Goal: Task Accomplishment & Management: Manage account settings

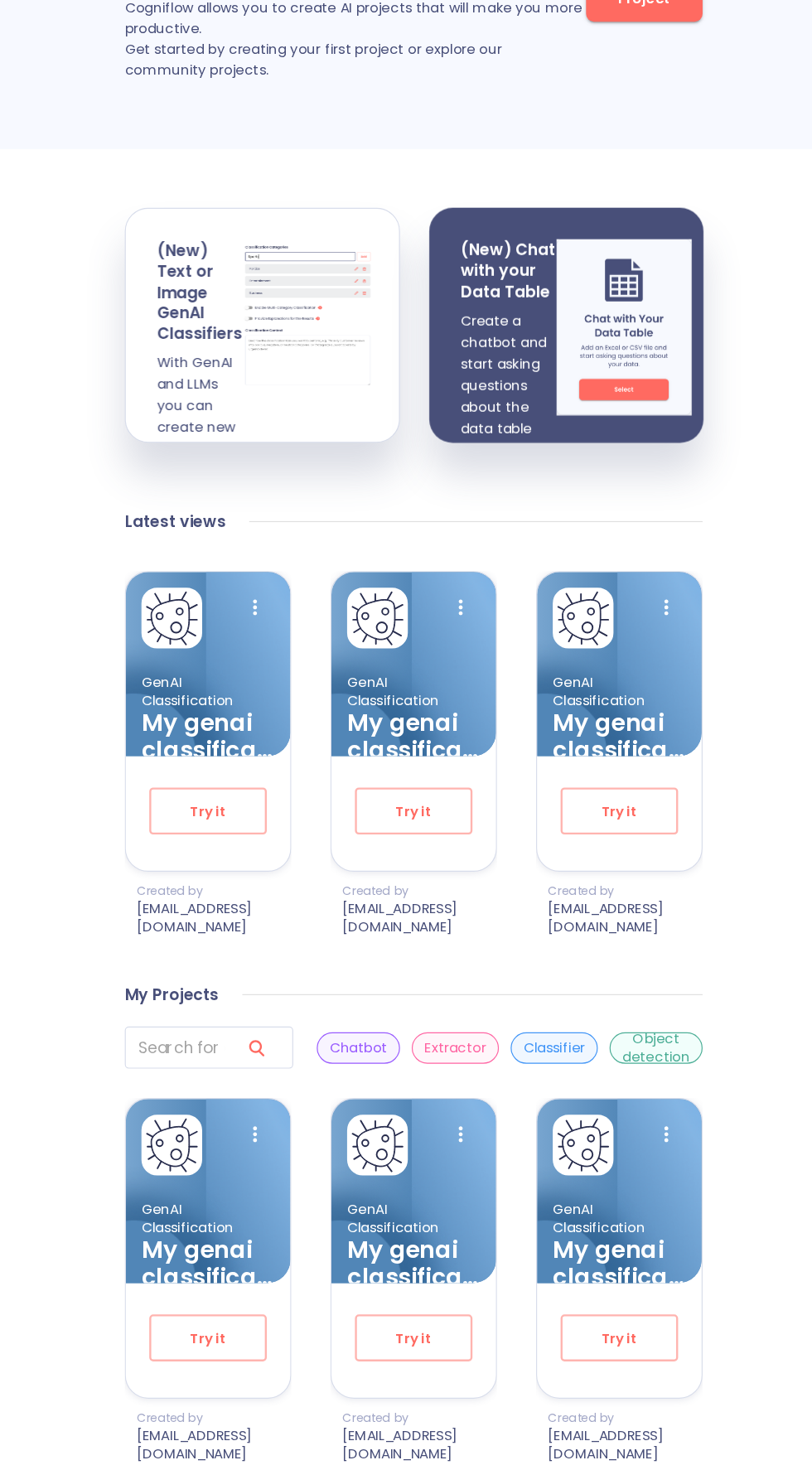
click at [447, 1114] on p "Extractor" at bounding box center [441, 1105] width 52 height 16
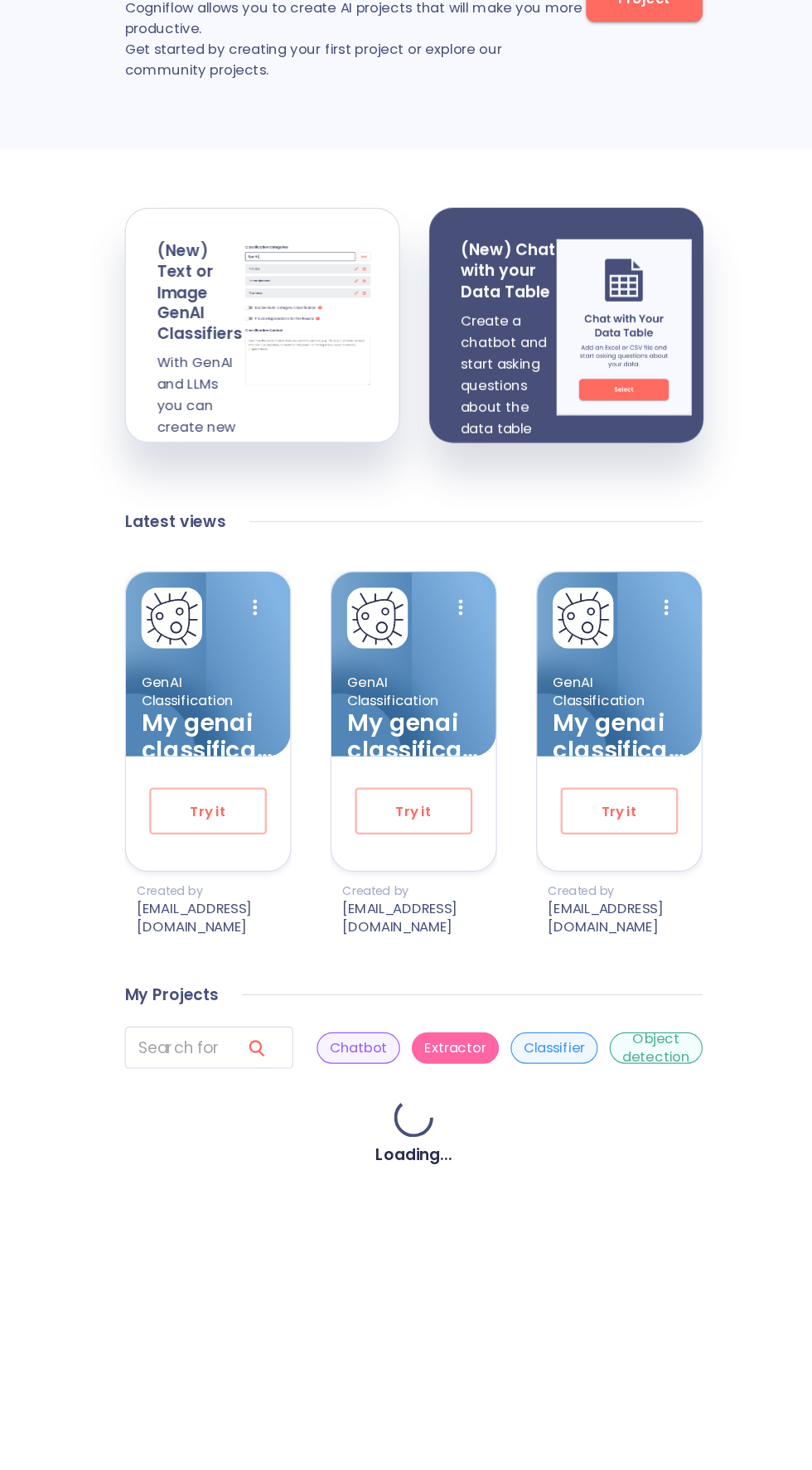
click at [513, 1114] on p "Classifier" at bounding box center [525, 1105] width 52 height 16
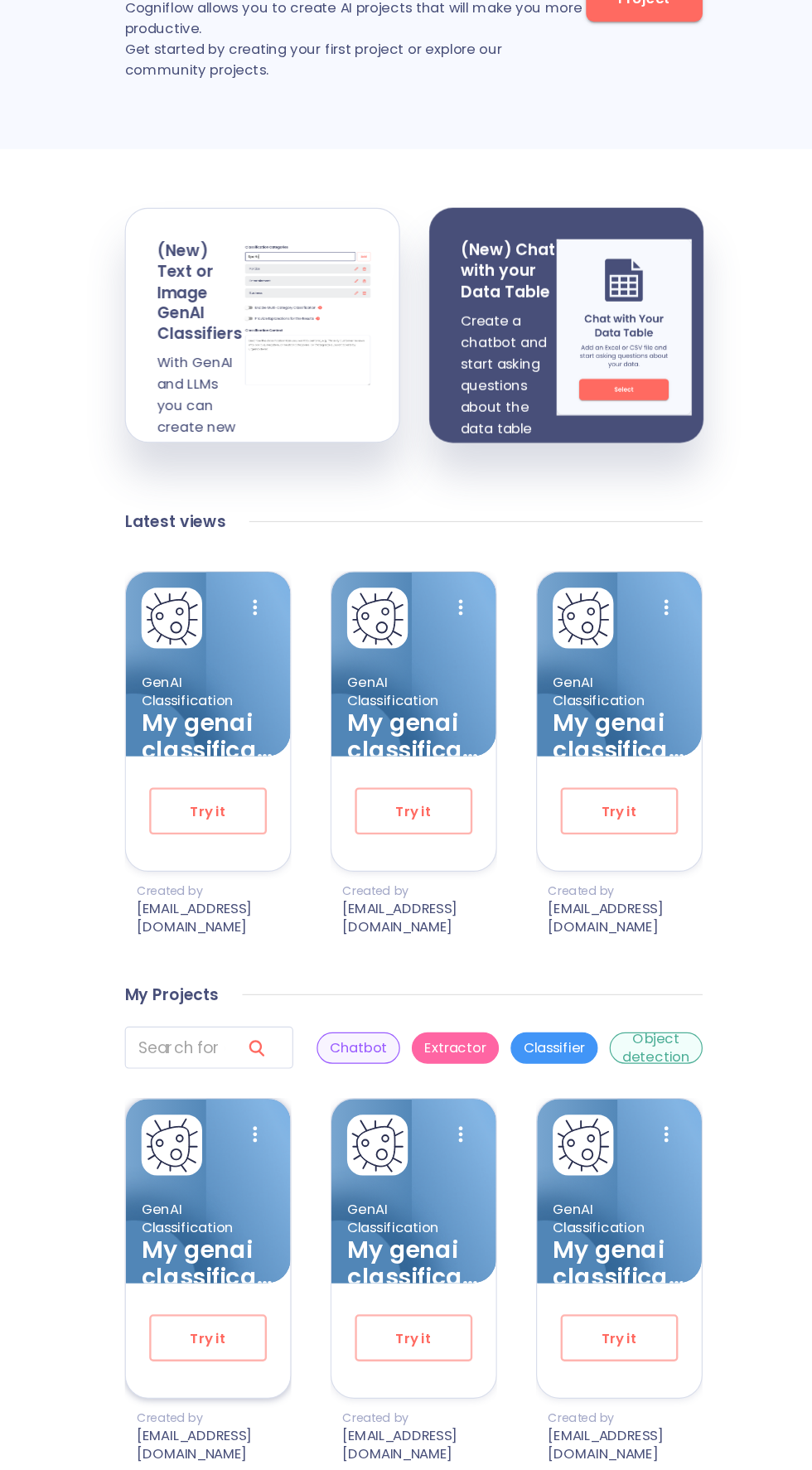
click at [218, 1187] on img at bounding box center [201, 1188] width 47 height 47
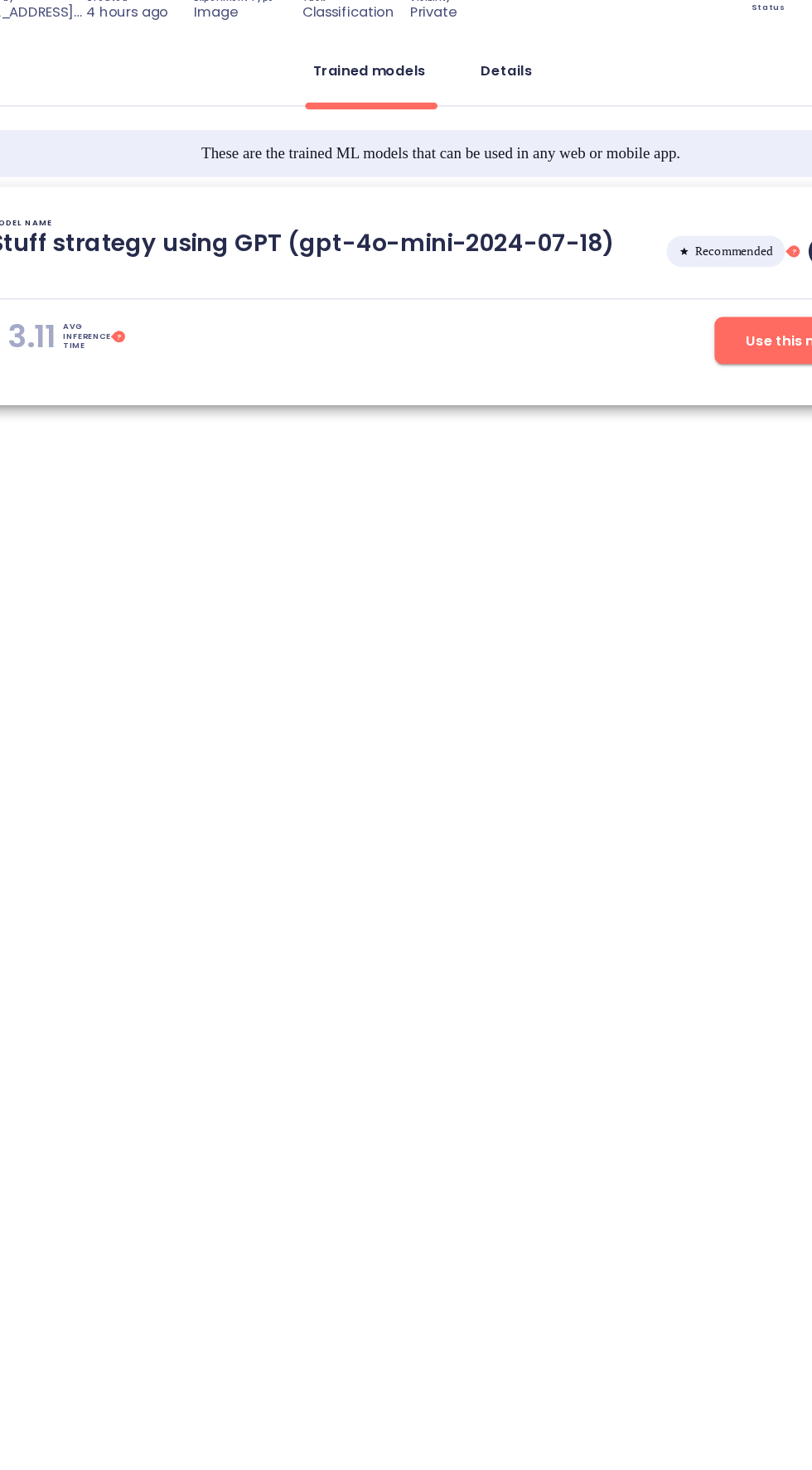
click at [467, 263] on button "Details" at bounding box center [463, 276] width 64 height 40
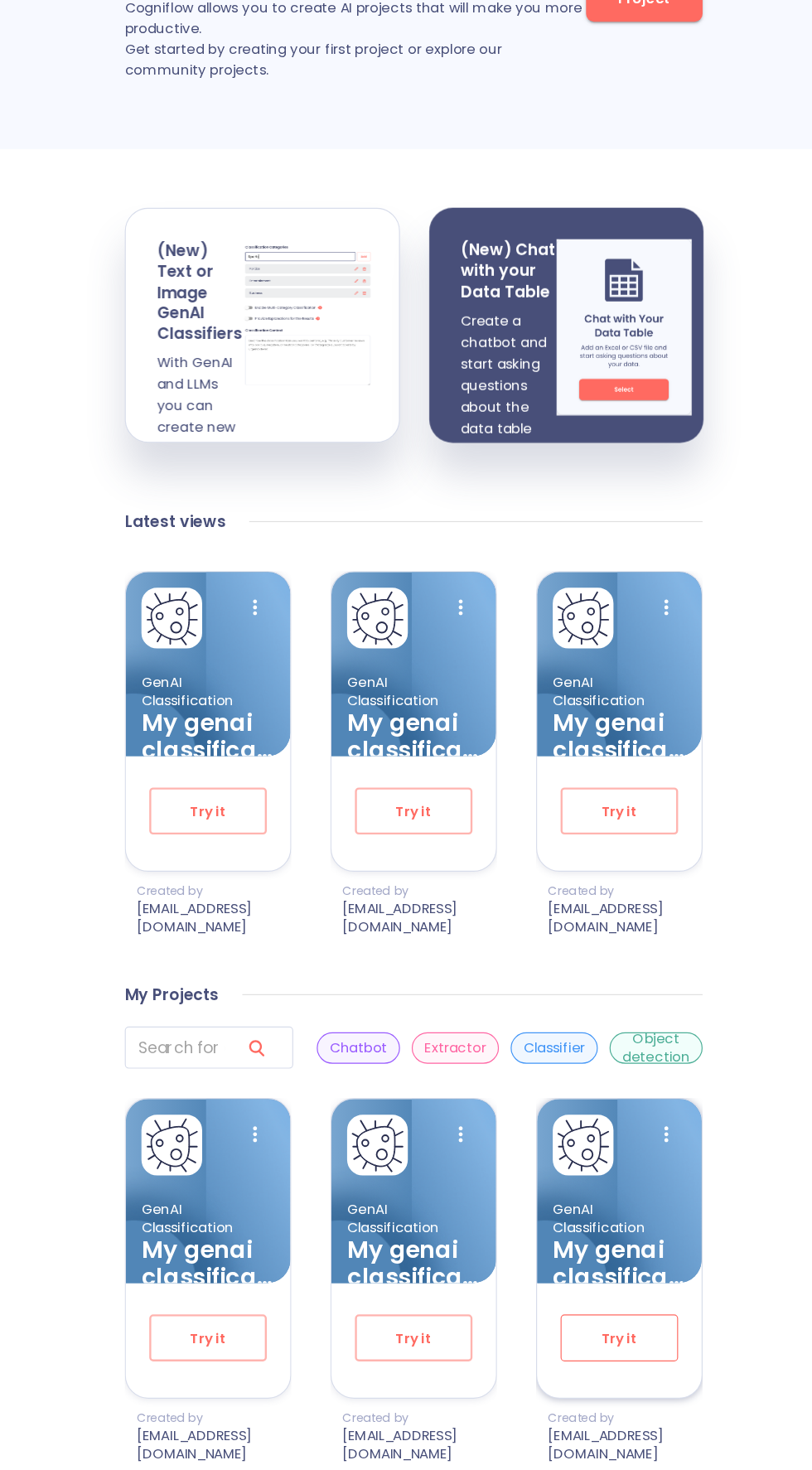
click at [565, 1354] on button "Try it" at bounding box center [579, 1351] width 99 height 40
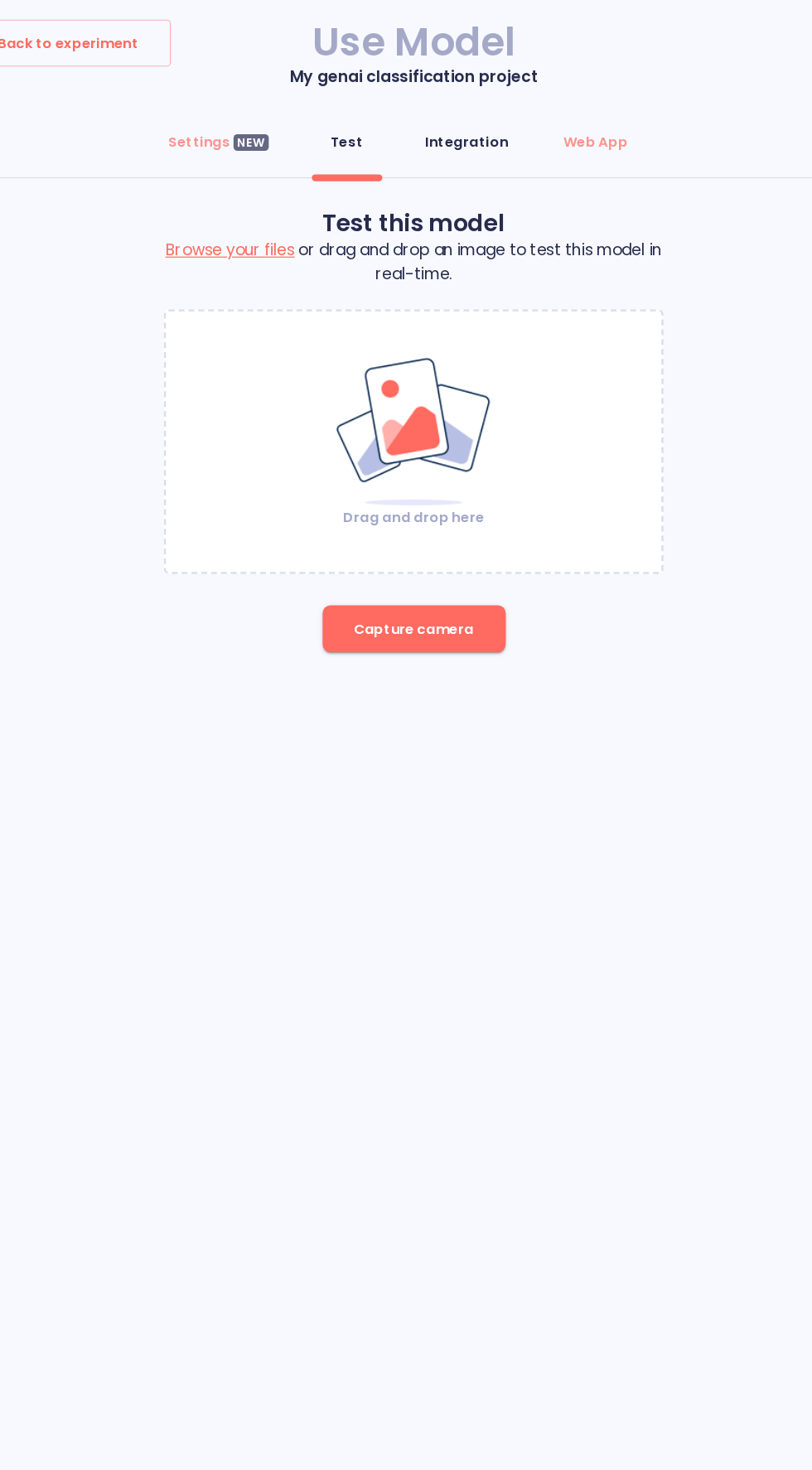
click at [474, 112] on div "Integration" at bounding box center [451, 120] width 70 height 16
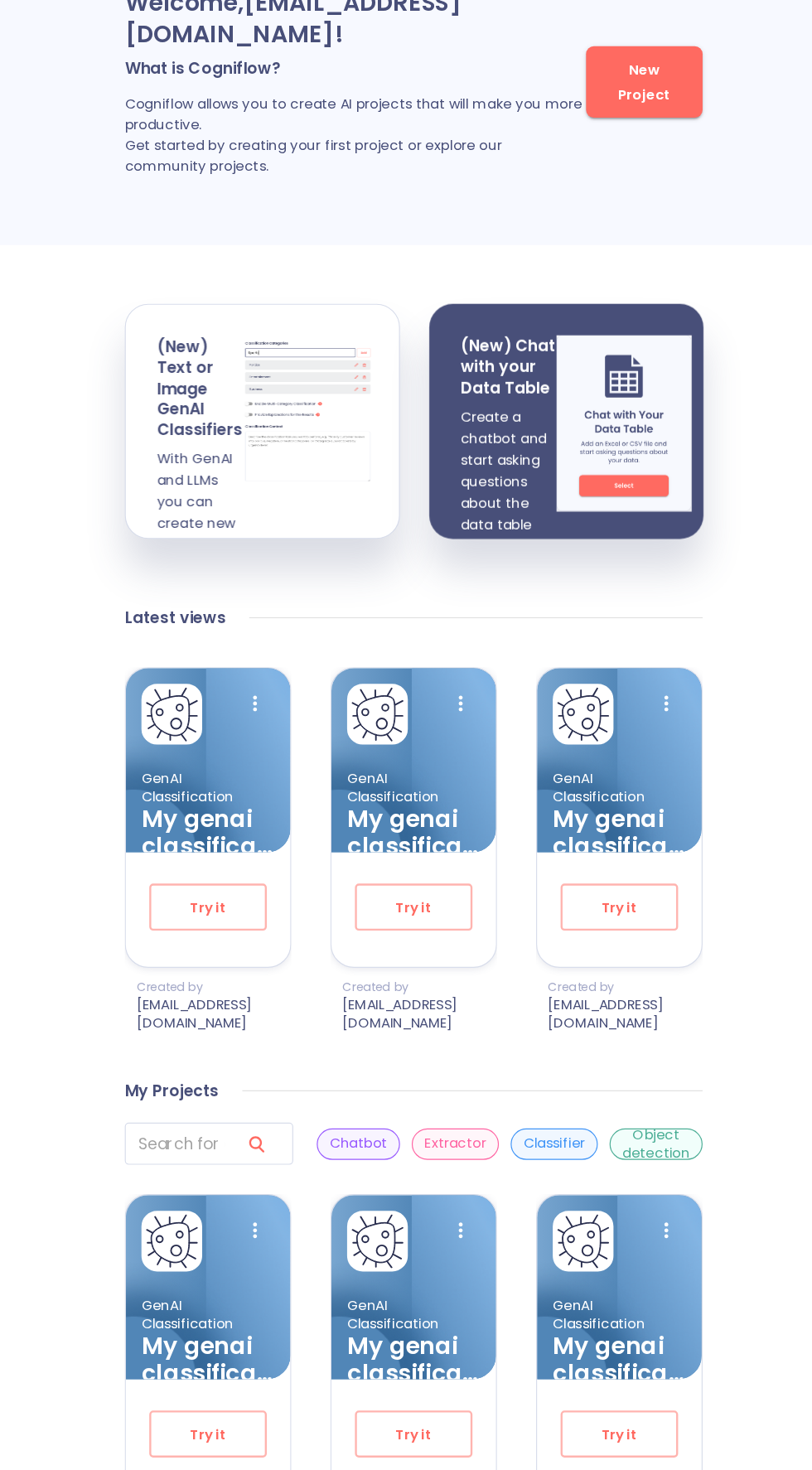
click at [526, 1114] on p "Classifier" at bounding box center [525, 1105] width 52 height 16
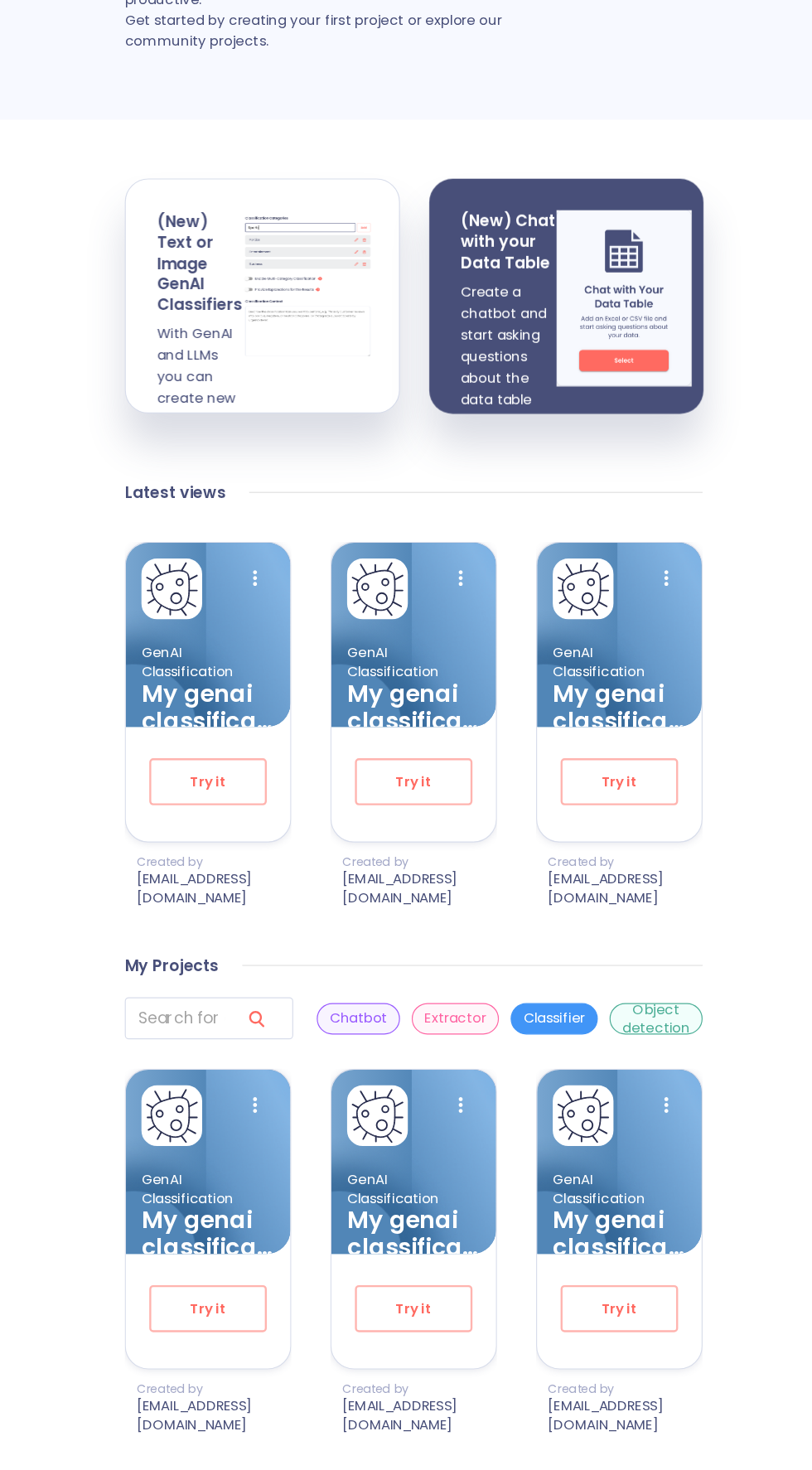
click at [589, 1454] on p "[EMAIL_ADDRESS][DOMAIN_NAME]" at bounding box center [584, 1442] width 130 height 31
click at [596, 1256] on p "GenAI Classification" at bounding box center [580, 1250] width 113 height 31
click at [211, 1266] on p "GenAI Classification" at bounding box center [233, 1250] width 113 height 31
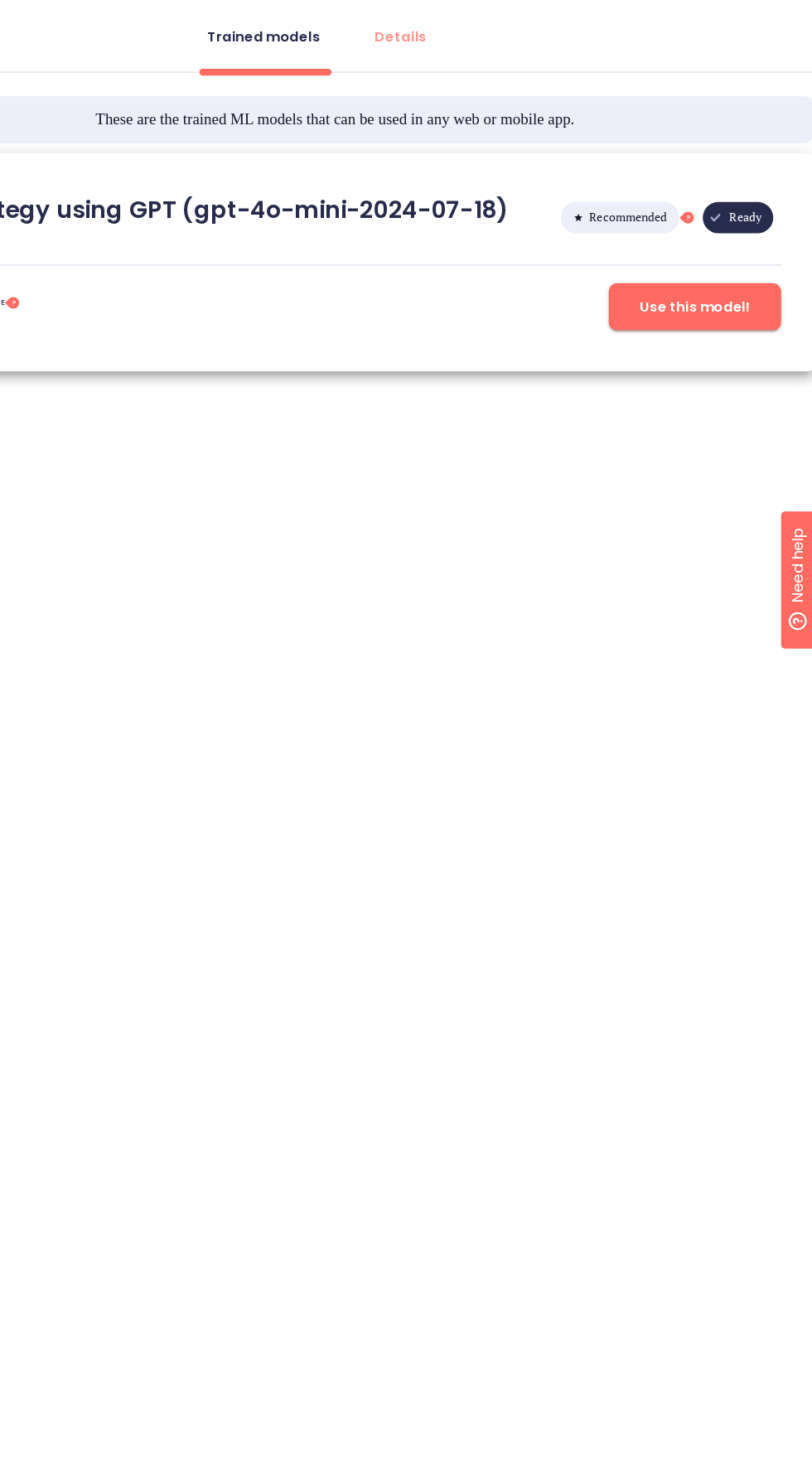
click at [754, 424] on span "Ready" at bounding box center [755, 428] width 47 height 120
click at [662, 411] on span "Recommended" at bounding box center [656, 428] width 86 height 120
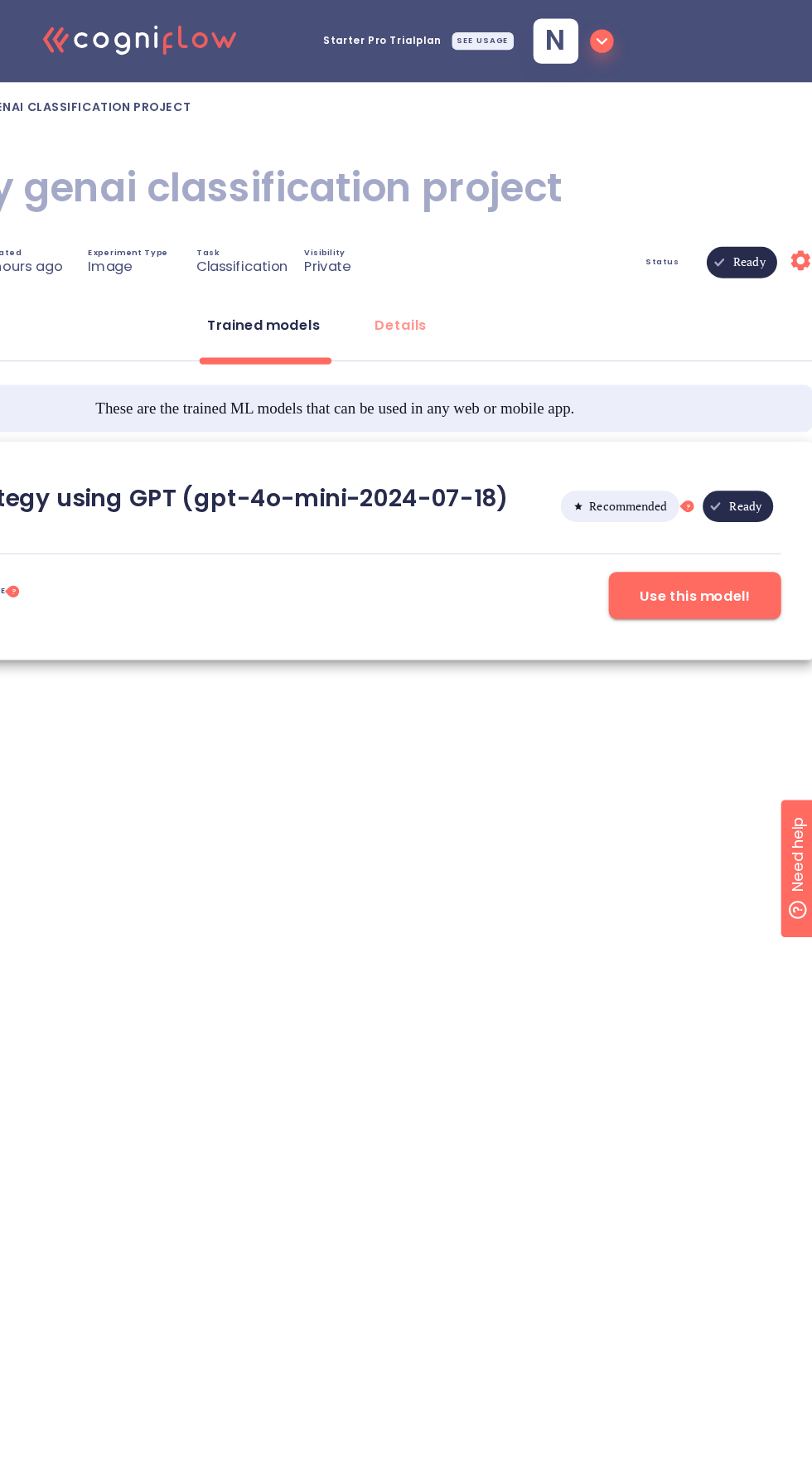
click at [794, 220] on icon "Settings" at bounding box center [802, 221] width 20 height 20
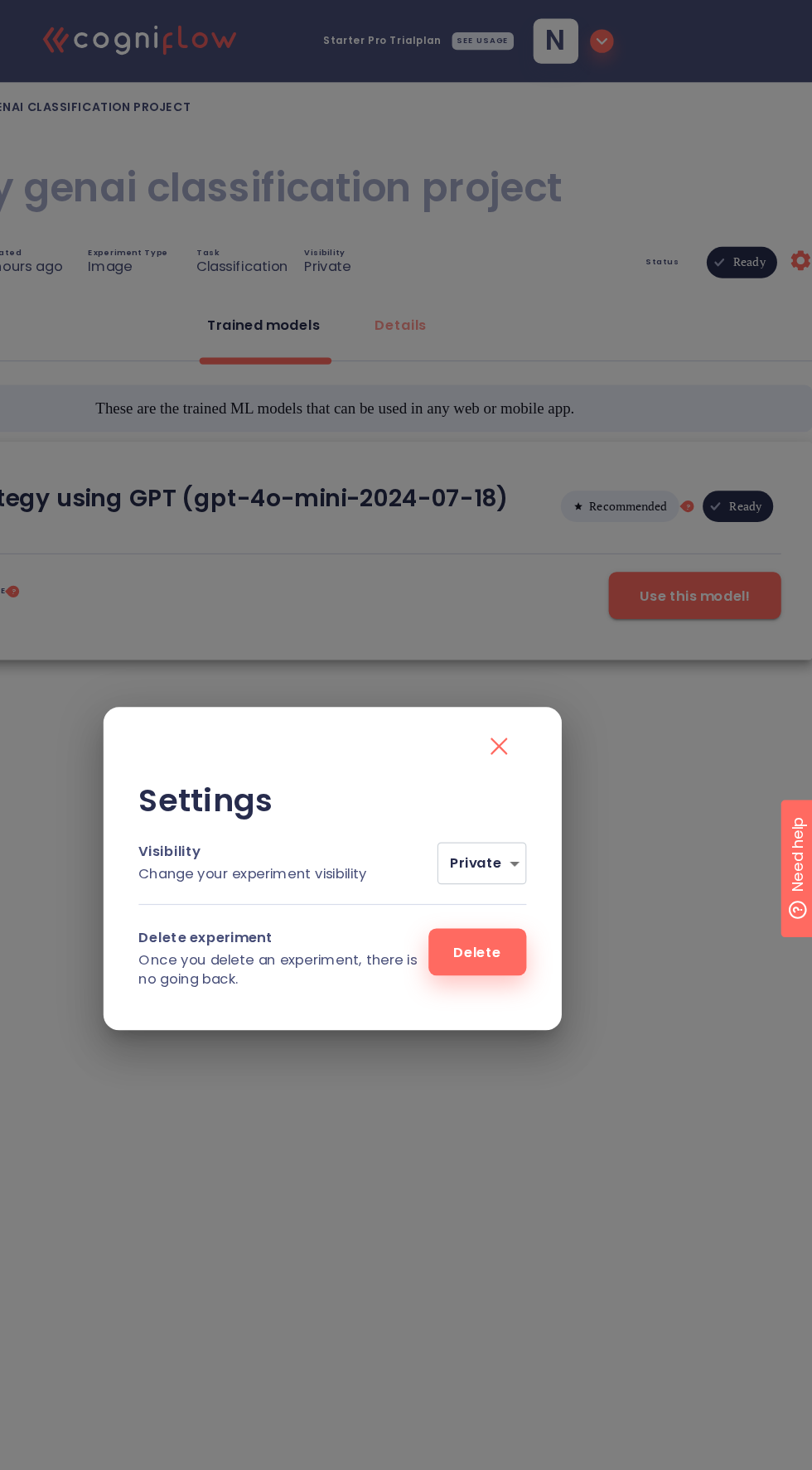
click at [558, 676] on body ".cls-1{fill:#141624;}.cls-2{fill:#eb5e60;}.cls-3{fill:none;stroke:#eb5e60;strok…" at bounding box center [406, 338] width 812 height 676
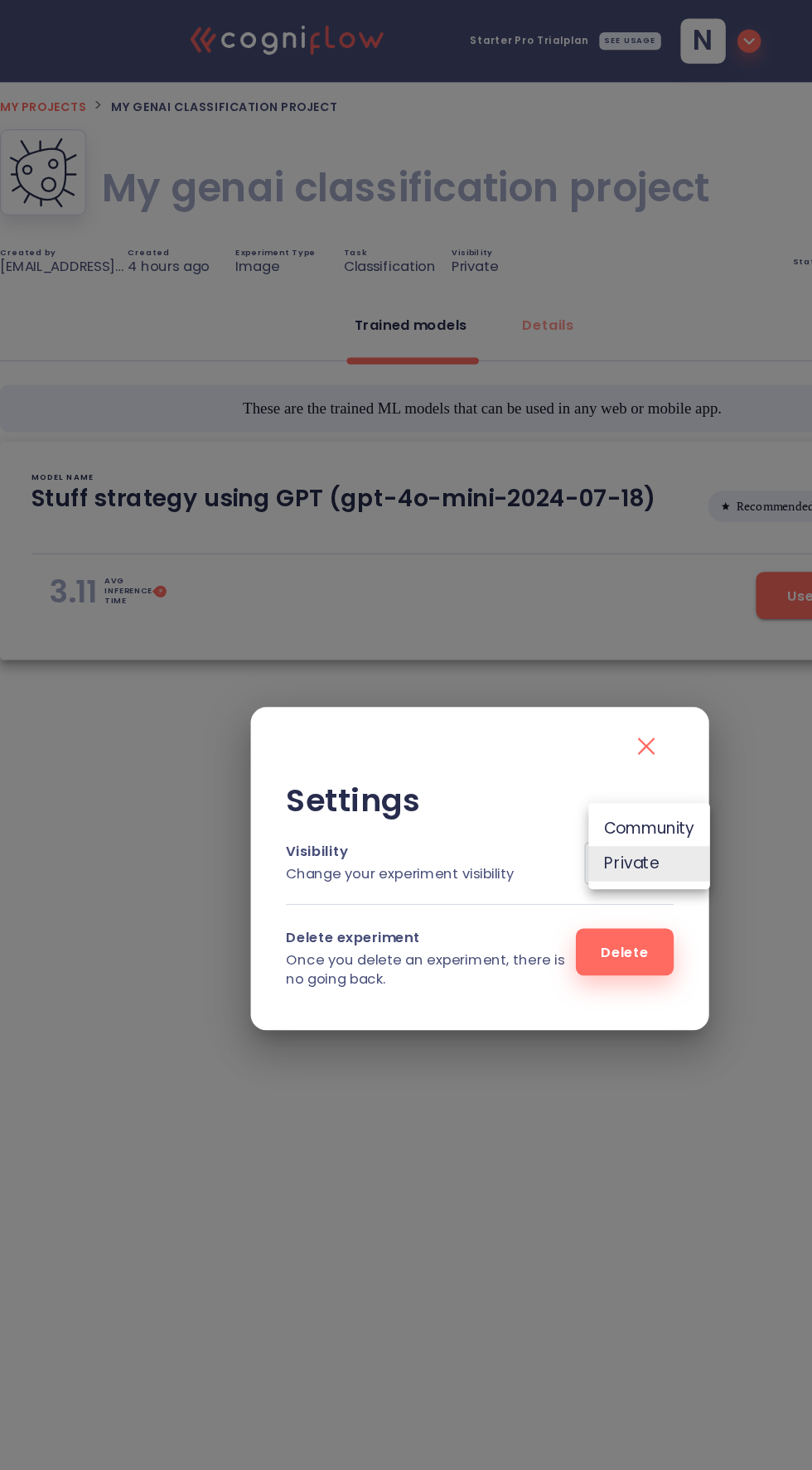
click at [560, 705] on li "Community" at bounding box center [549, 701] width 103 height 30
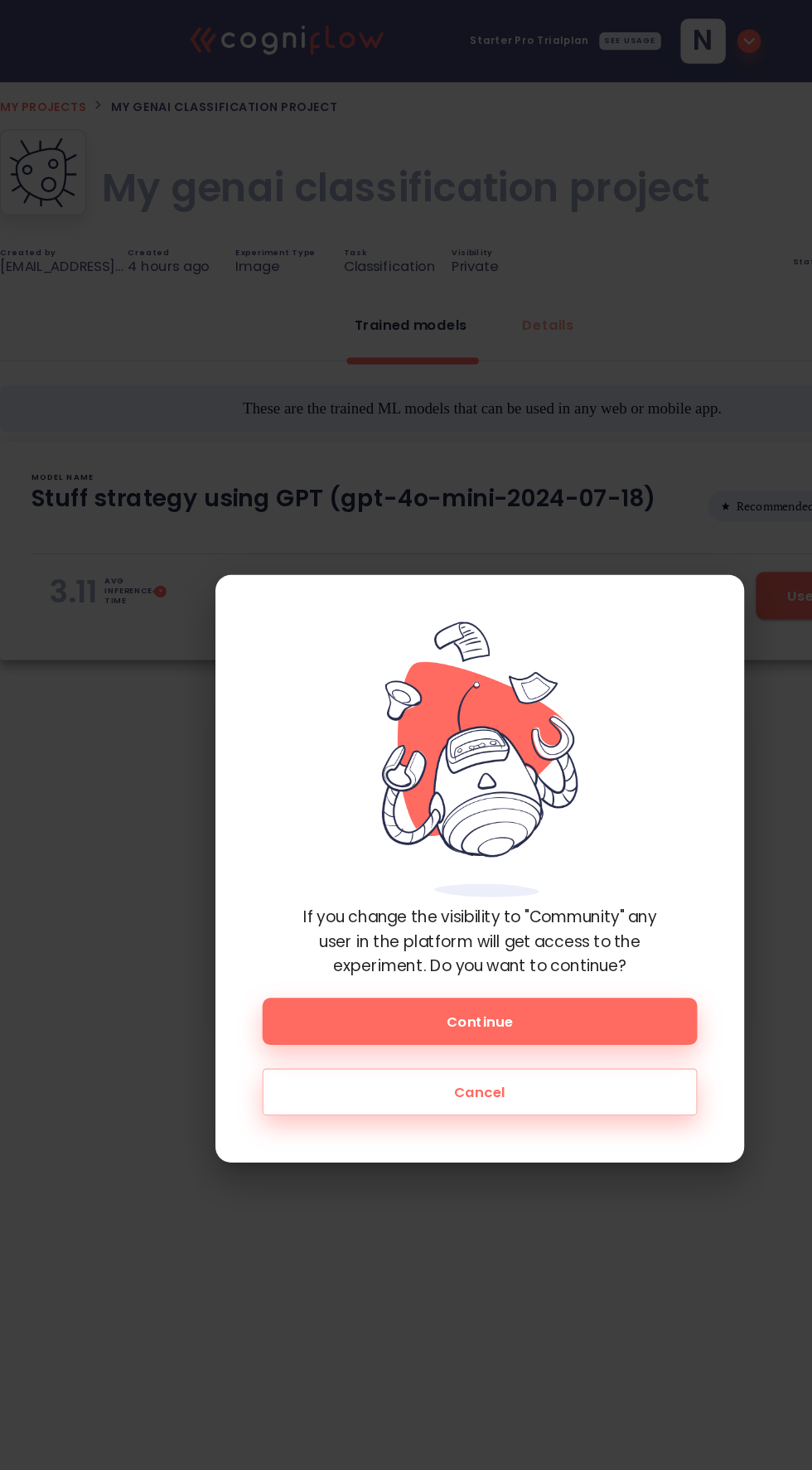
click at [547, 870] on span "Continue" at bounding box center [405, 864] width 315 height 21
type input "3"
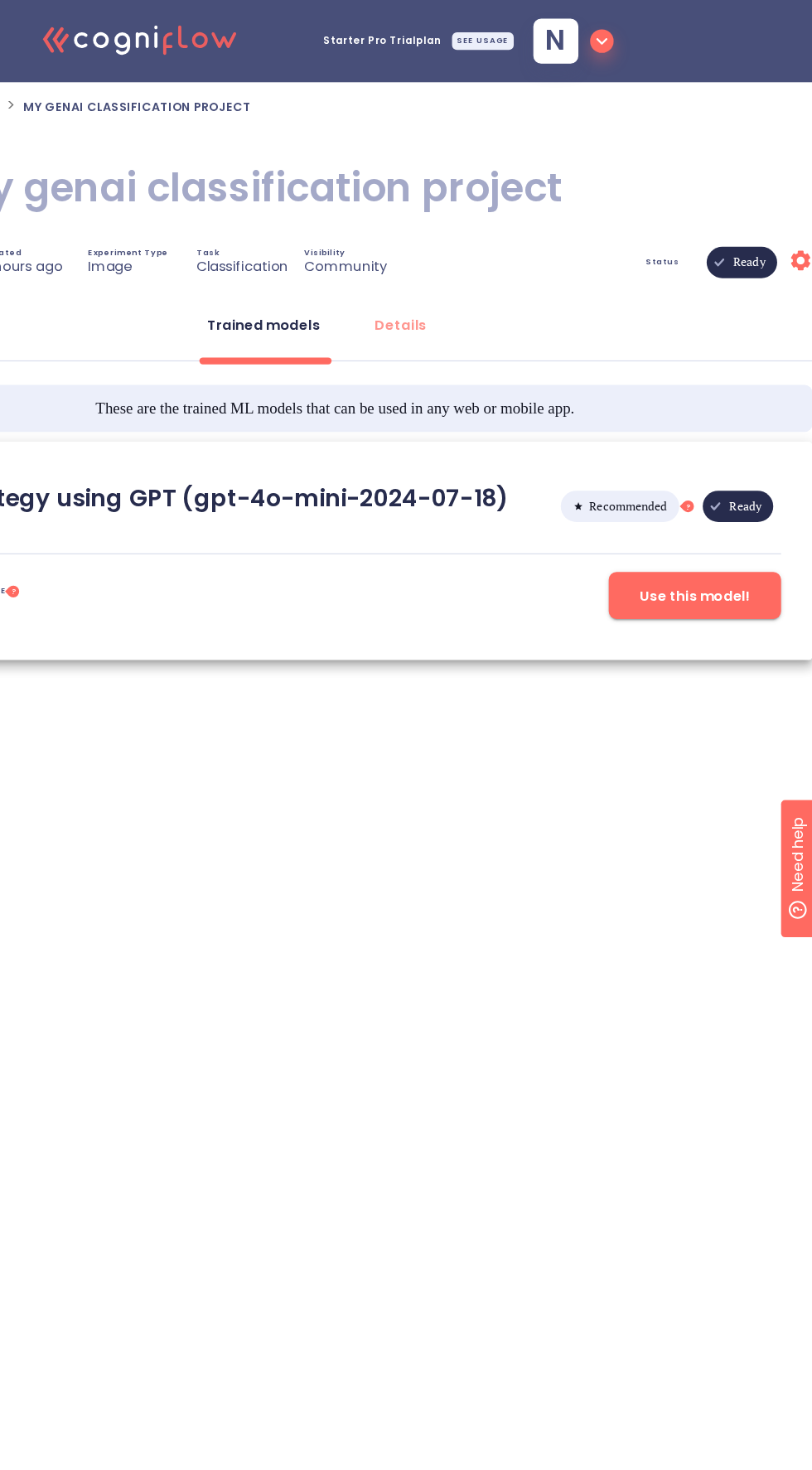
click at [796, 220] on icon at bounding box center [802, 220] width 16 height 16
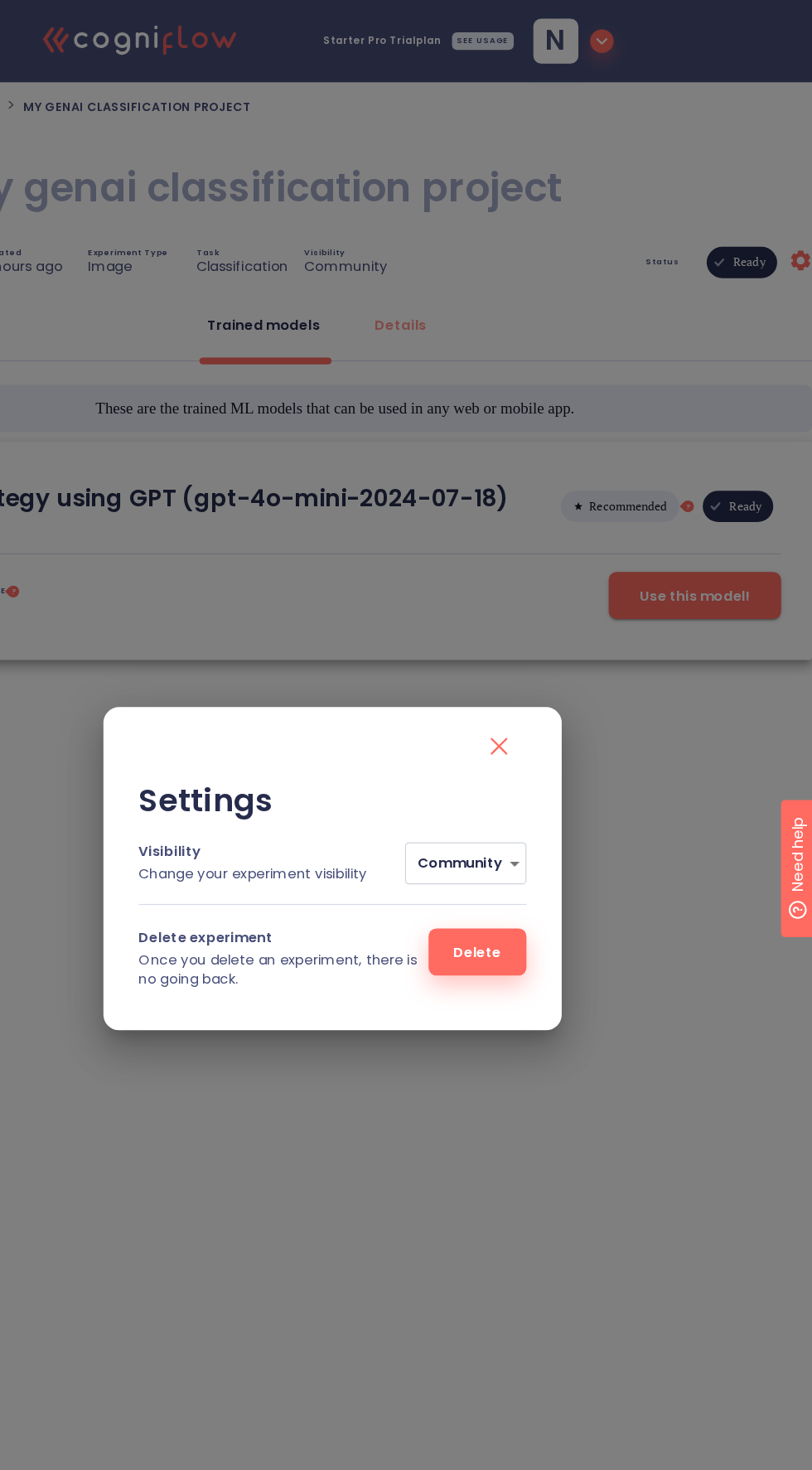
click at [274, 985] on div "Settings Visibility Change your experiment visibility Community 3 Delete experi…" at bounding box center [406, 735] width 812 height 1470
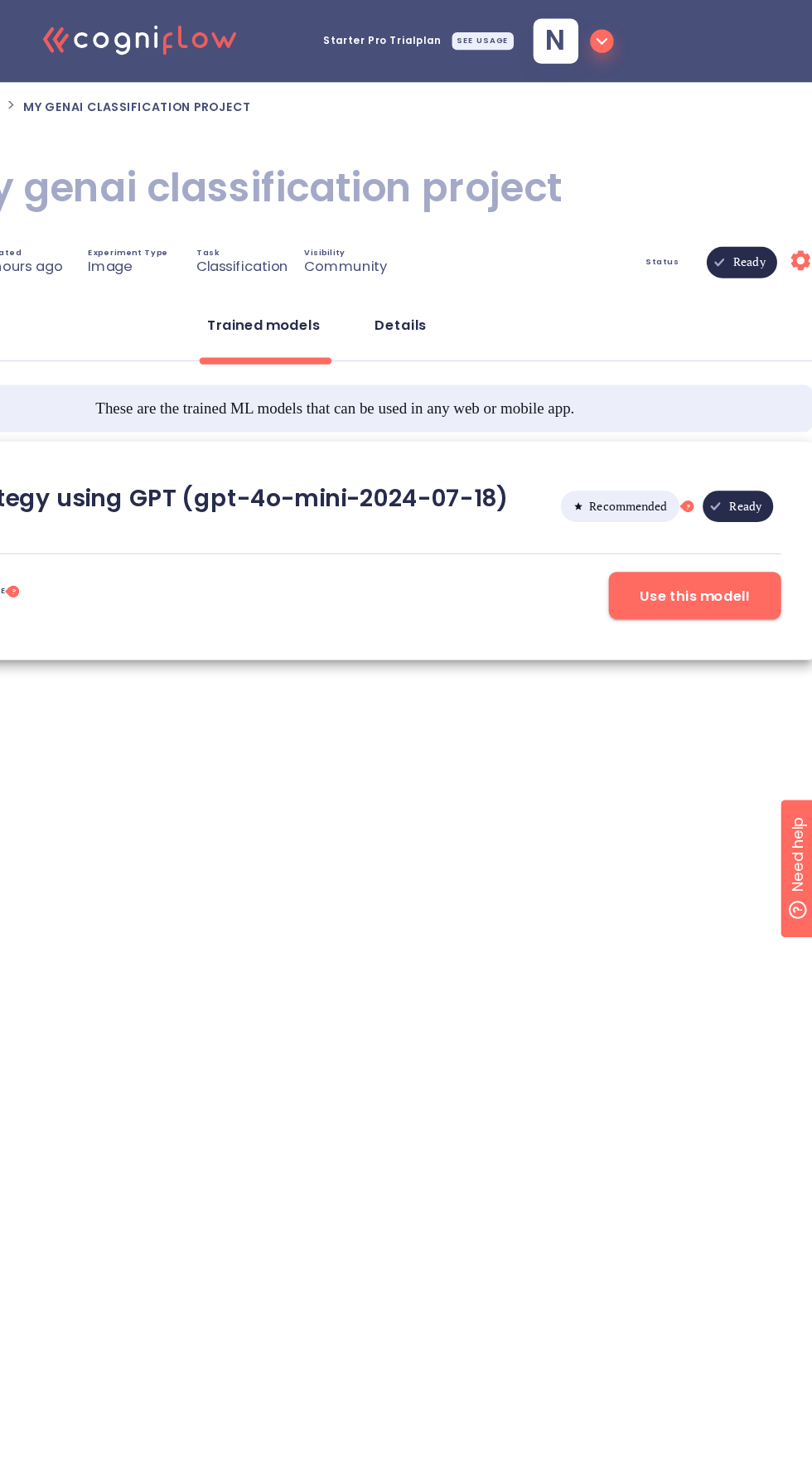
click at [463, 266] on div "Details" at bounding box center [463, 275] width 44 height 16
